Goal: Transaction & Acquisition: Subscribe to service/newsletter

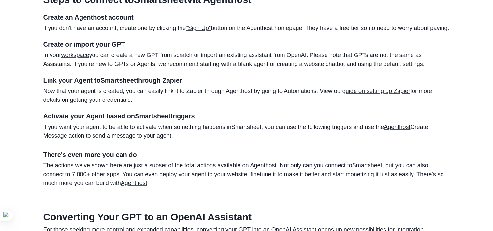
scroll to position [391, 0]
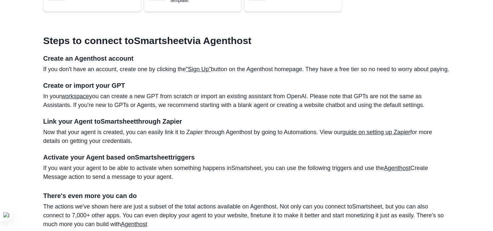
click at [199, 70] on link ""Sign Up"" at bounding box center [198, 69] width 25 height 7
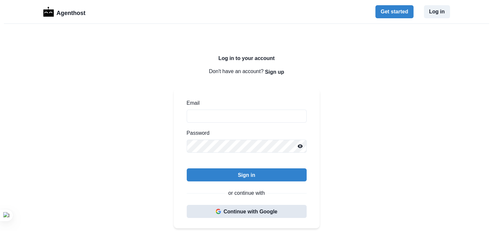
click at [244, 207] on button "Continue with Google" at bounding box center [247, 210] width 120 height 13
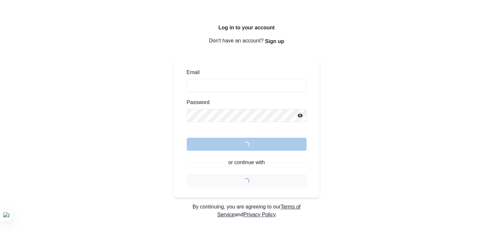
scroll to position [65, 0]
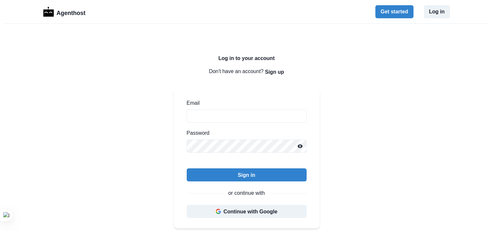
scroll to position [65, 0]
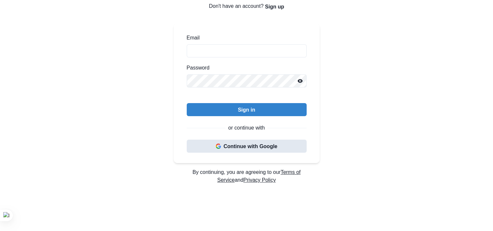
drag, startPoint x: 0, startPoint y: 0, endPoint x: 246, endPoint y: 147, distance: 286.5
click at [246, 147] on button "Continue with Google" at bounding box center [247, 145] width 120 height 13
